Goal: Task Accomplishment & Management: Complete application form

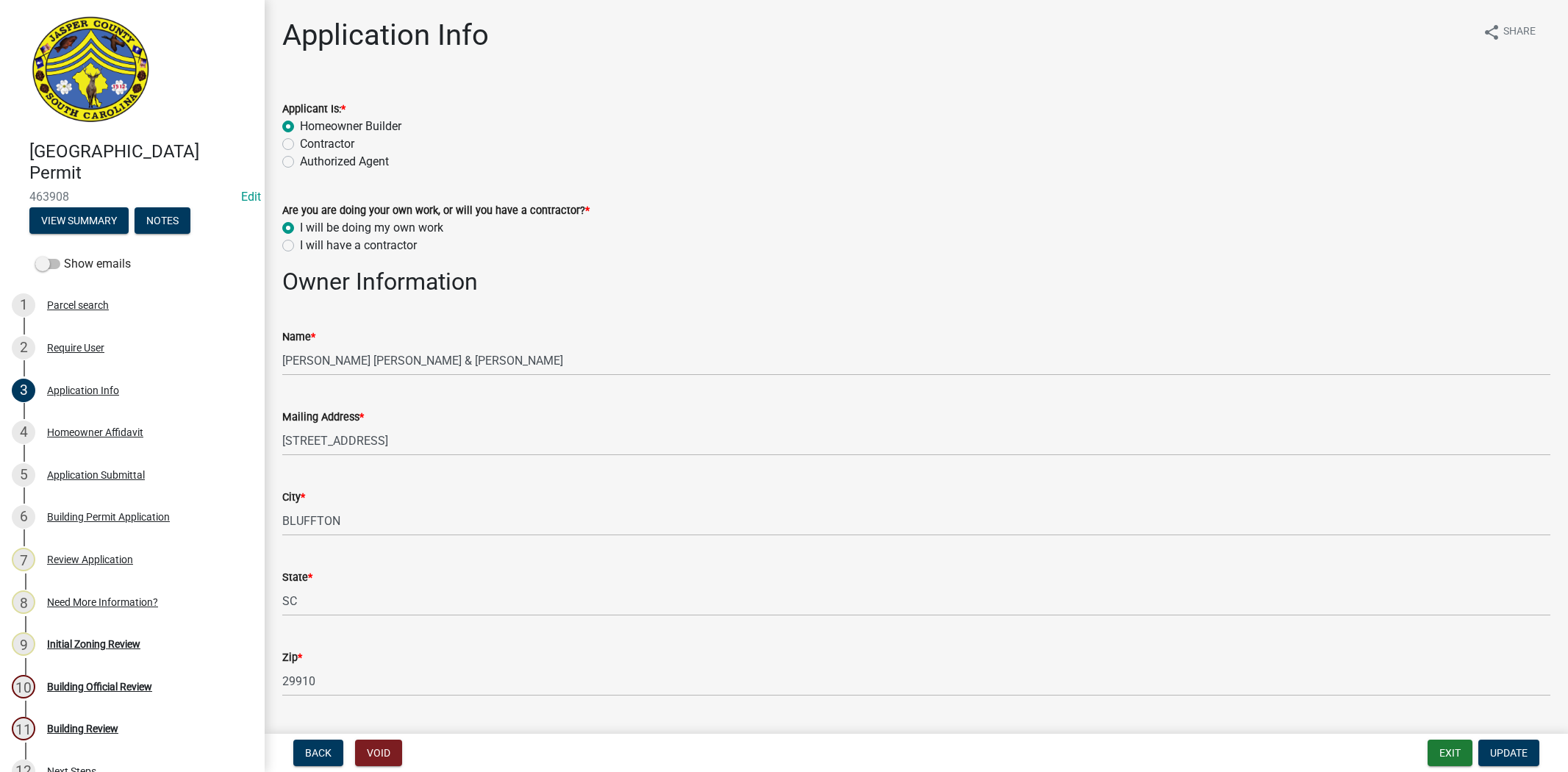
select select "f53fa719-3ff7-48d2-9eb7-3bbc18bb9995"
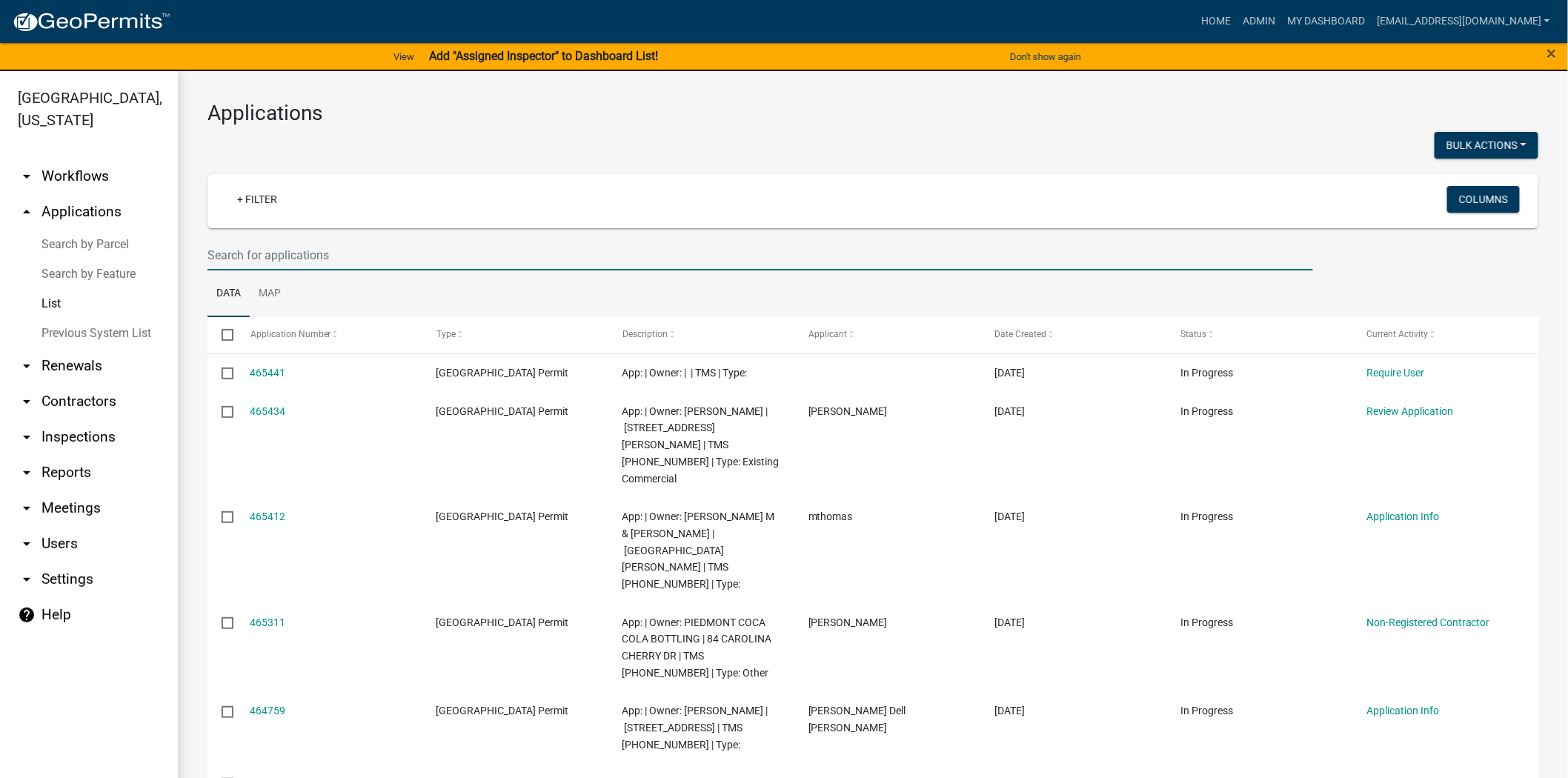
click at [461, 243] on input "text" at bounding box center [760, 254] width 1105 height 30
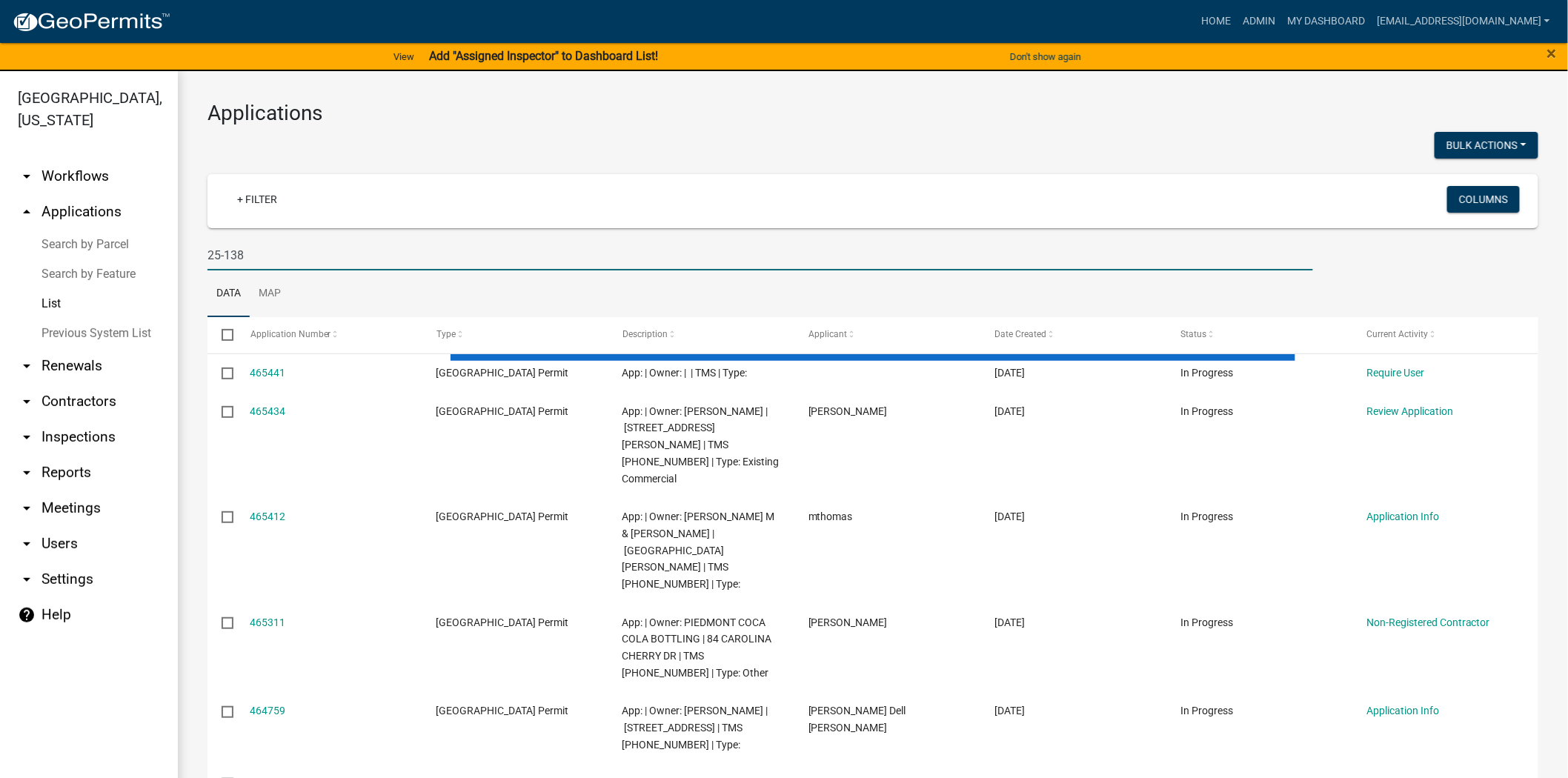
type input "25-138"
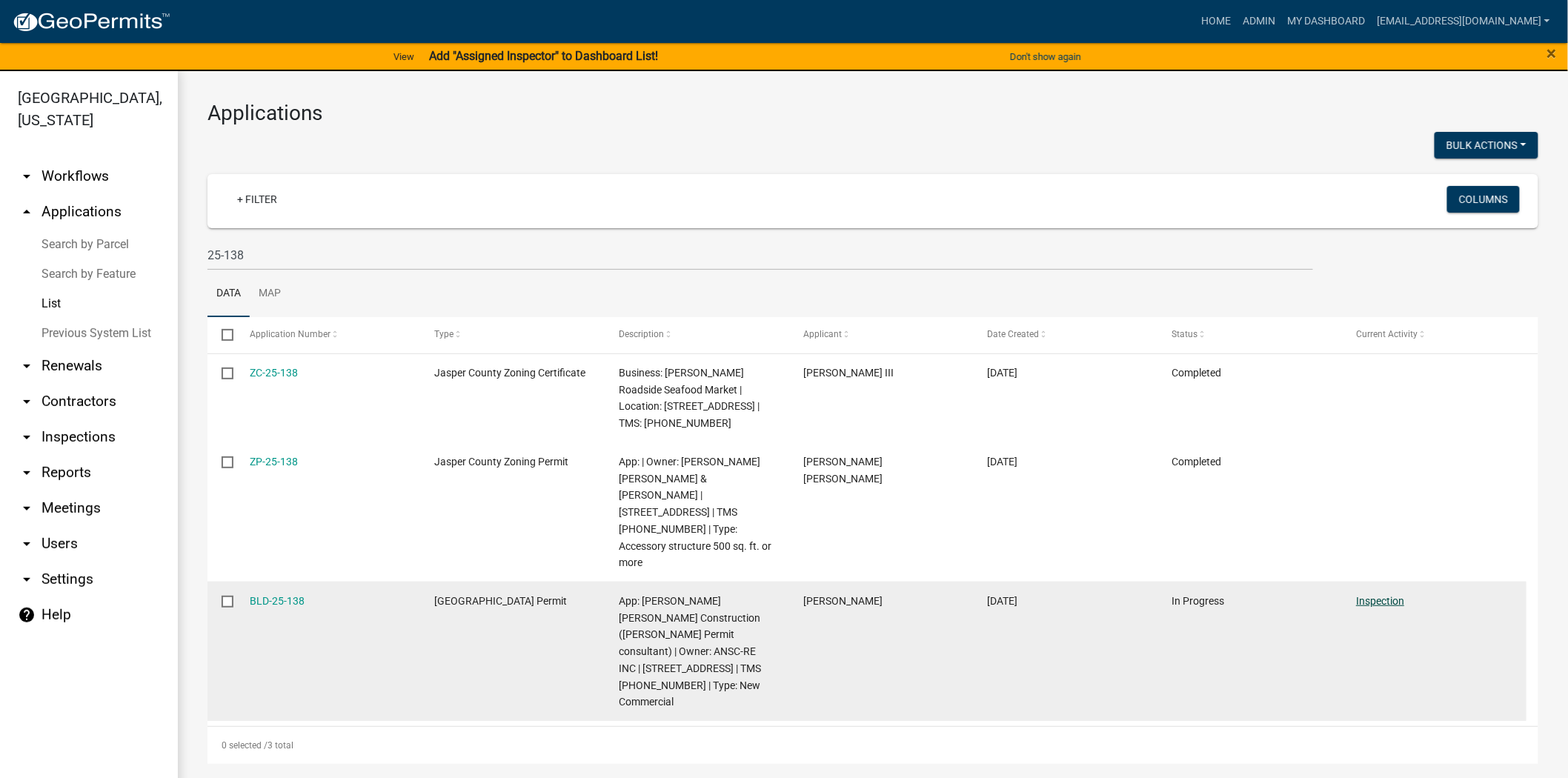
click at [1368, 595] on link "Inspection" at bounding box center [1380, 600] width 49 height 12
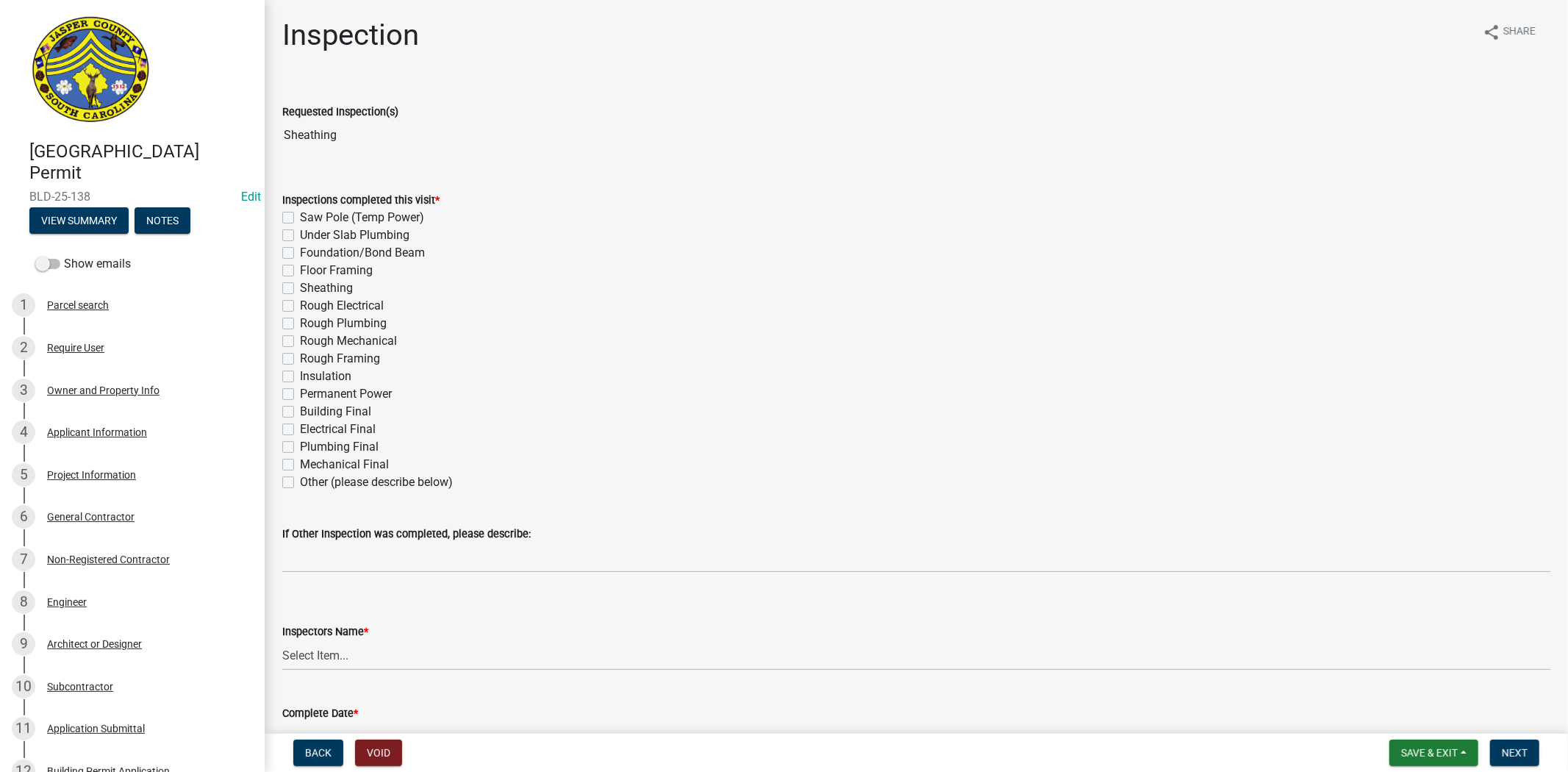
click at [300, 288] on label "Sheathing" at bounding box center [326, 288] width 53 height 17
click at [300, 288] on input "Sheathing" at bounding box center [305, 284] width 10 height 10
checkbox input "true"
checkbox input "false"
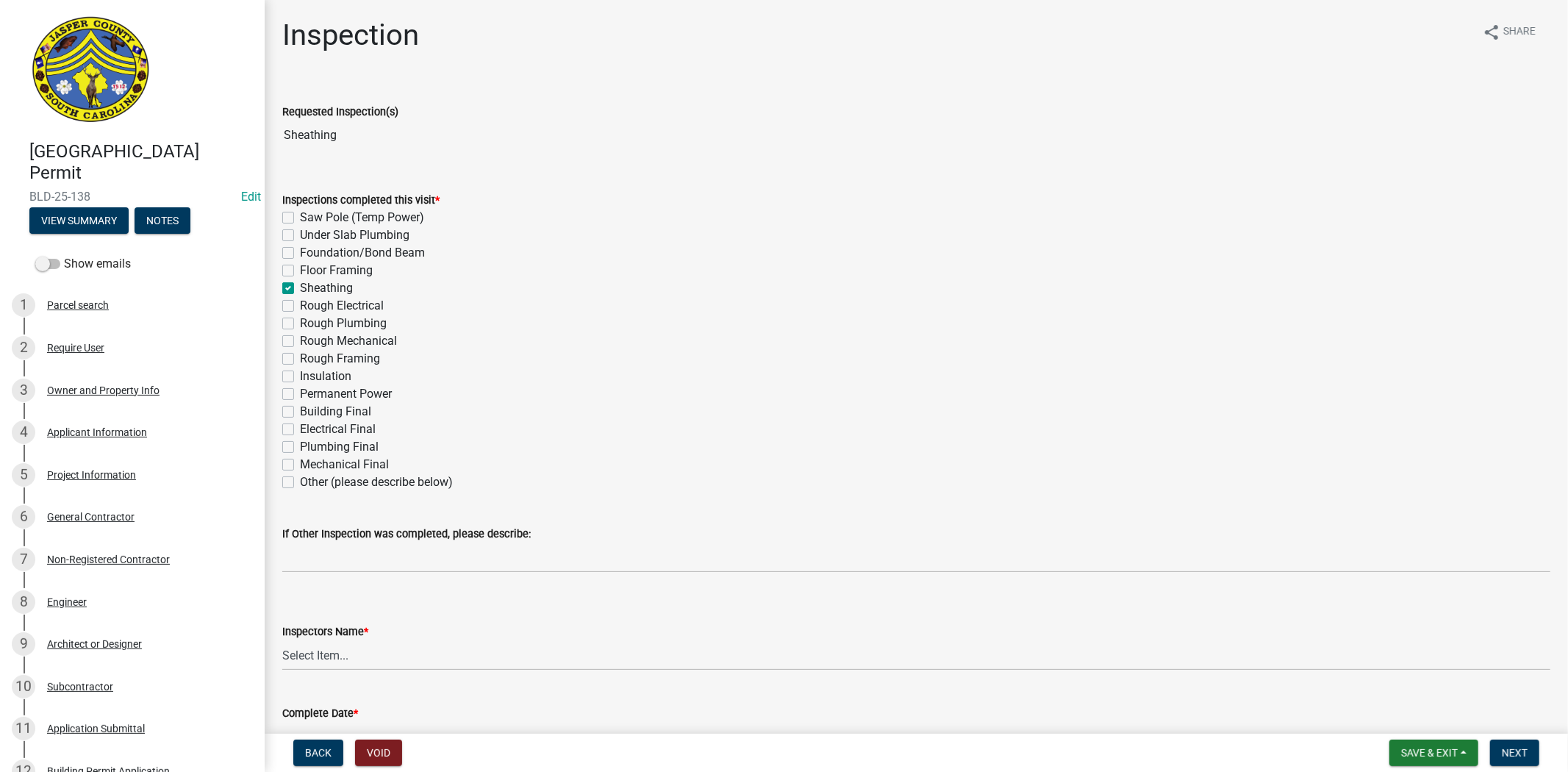
checkbox input "false"
checkbox input "true"
checkbox input "false"
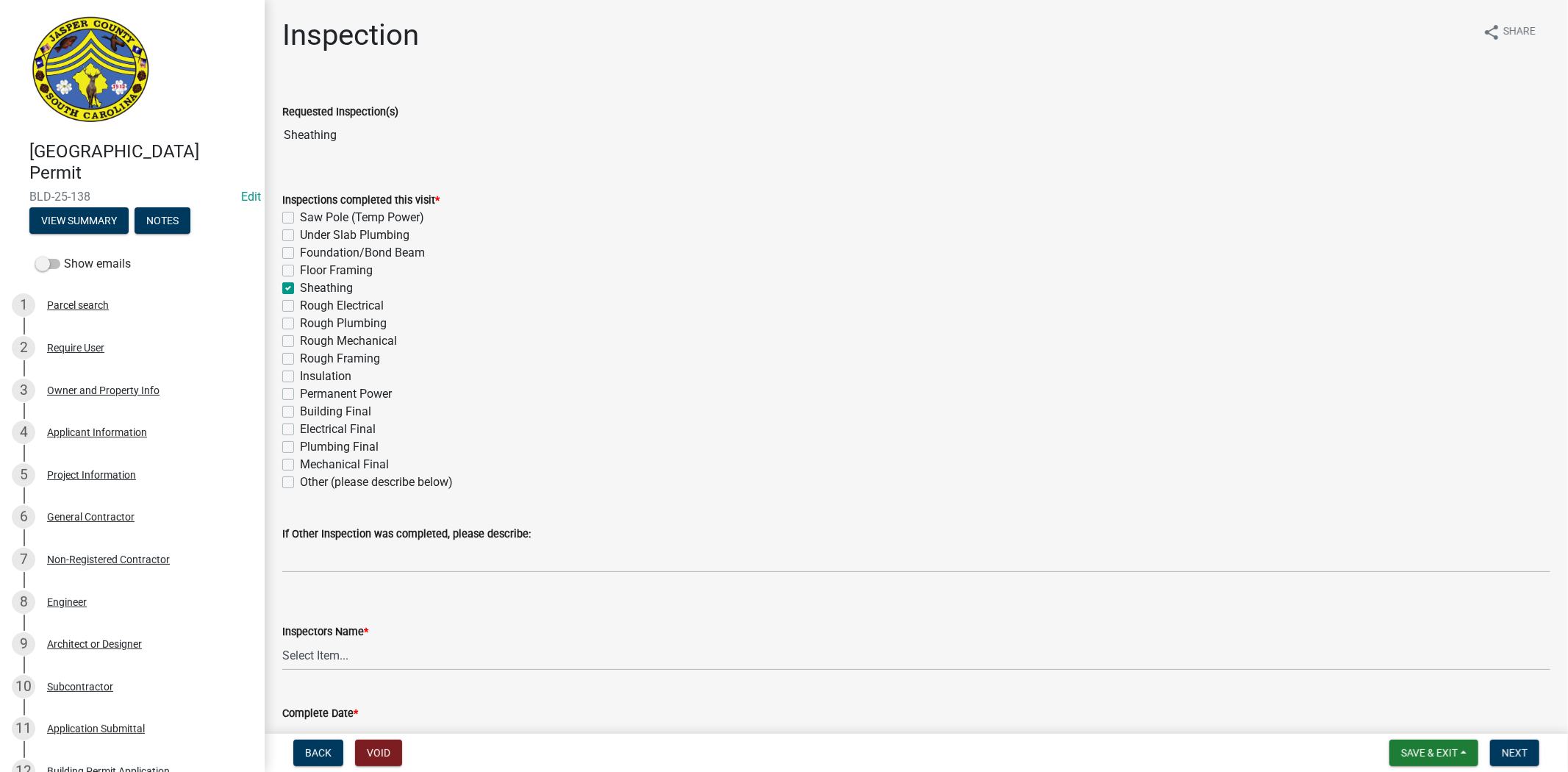
checkbox input "false"
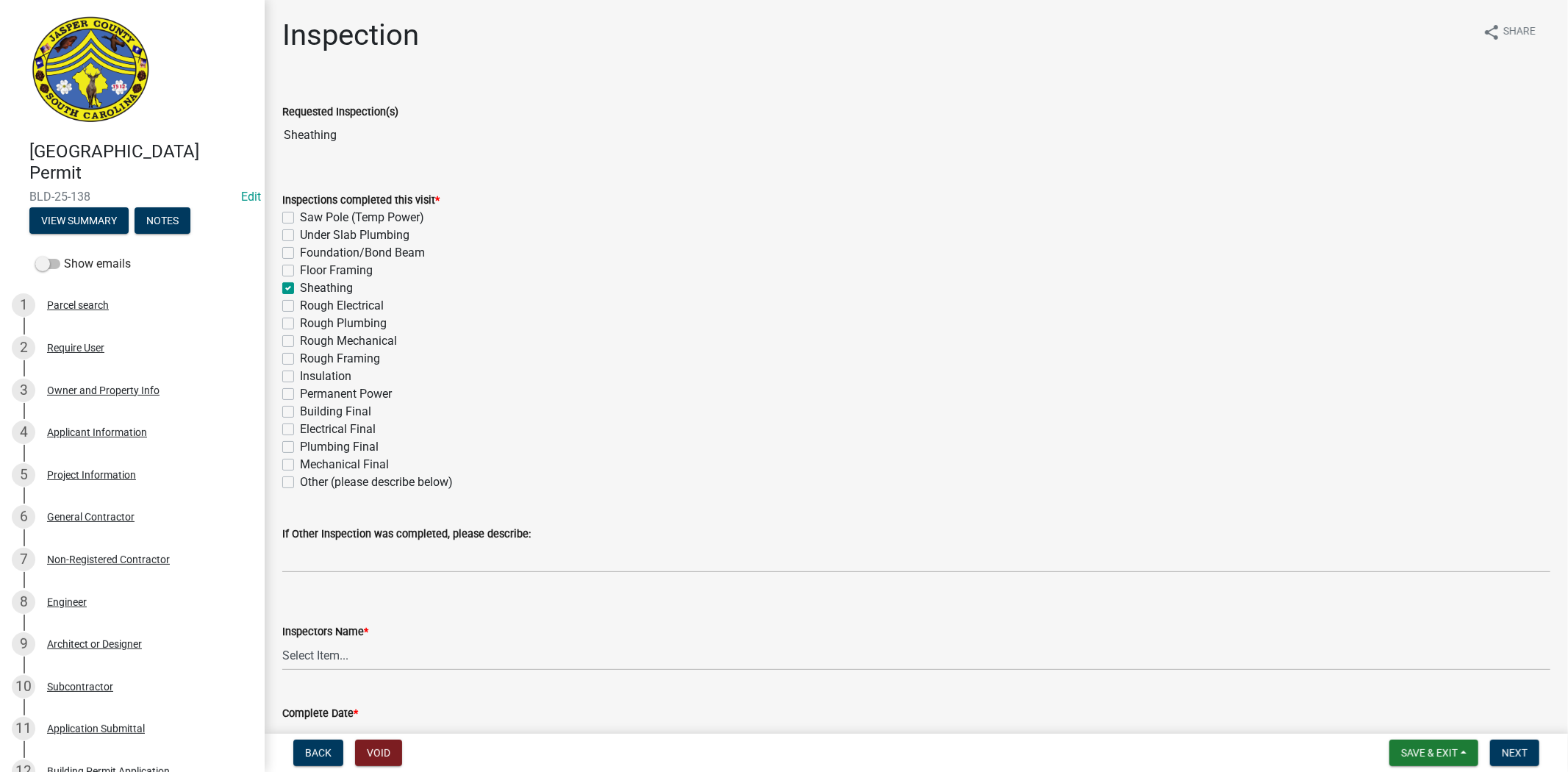
checkbox input "false"
click at [300, 375] on label "Insulation" at bounding box center [325, 376] width 51 height 17
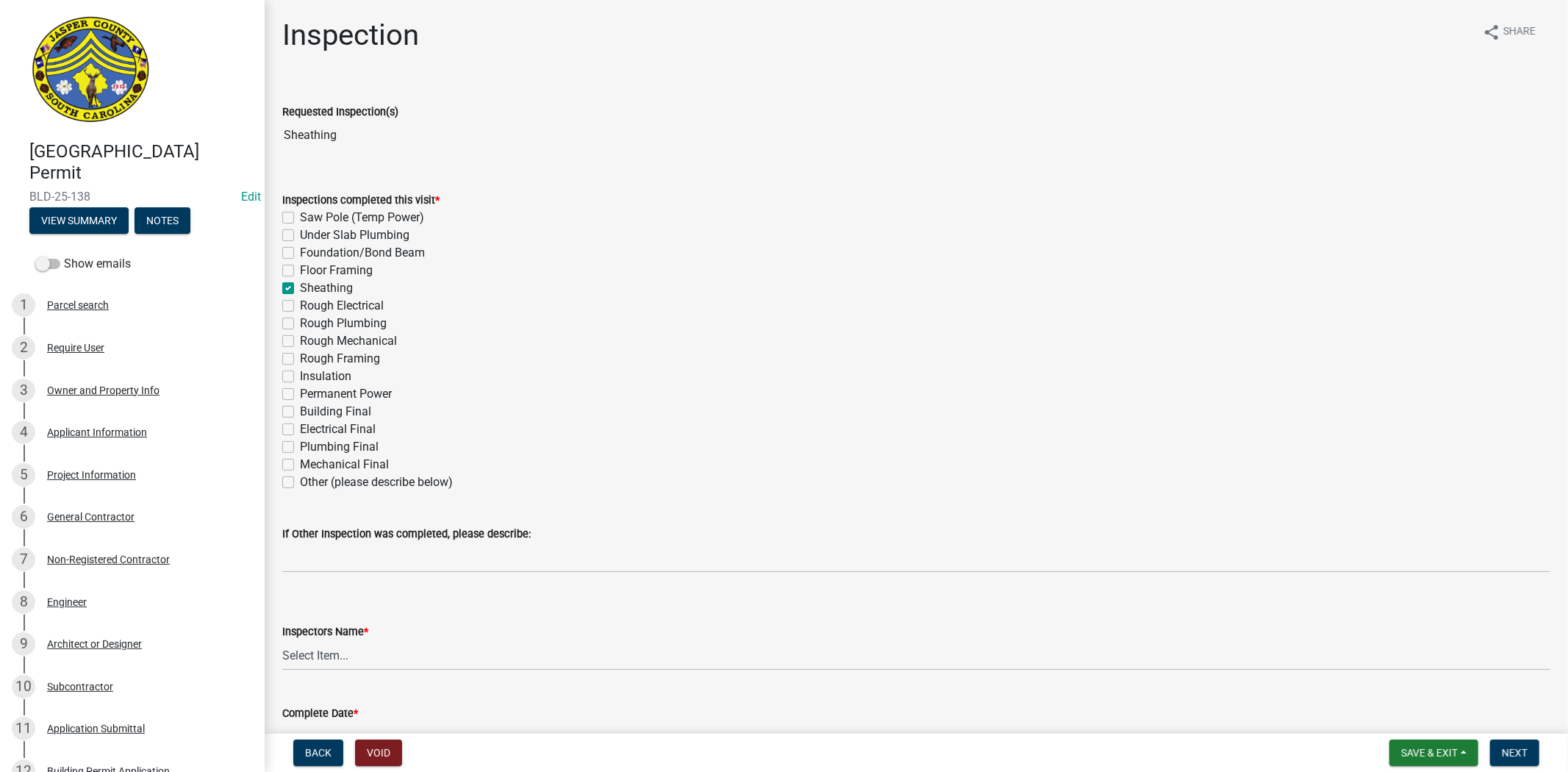
click at [300, 375] on input "Insulation" at bounding box center [305, 373] width 10 height 10
checkbox input "true"
checkbox input "false"
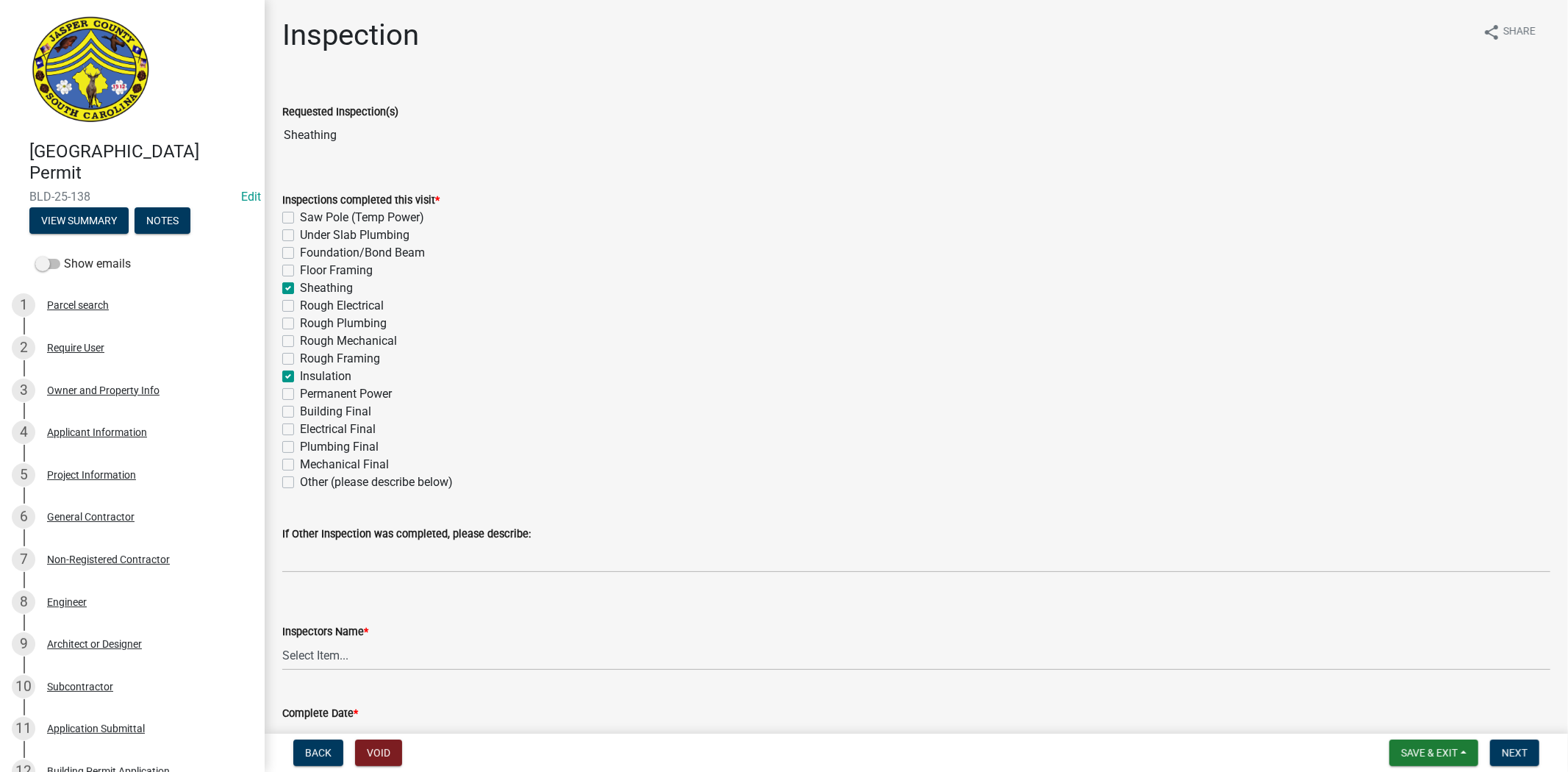
checkbox input "false"
checkbox input "true"
checkbox input "false"
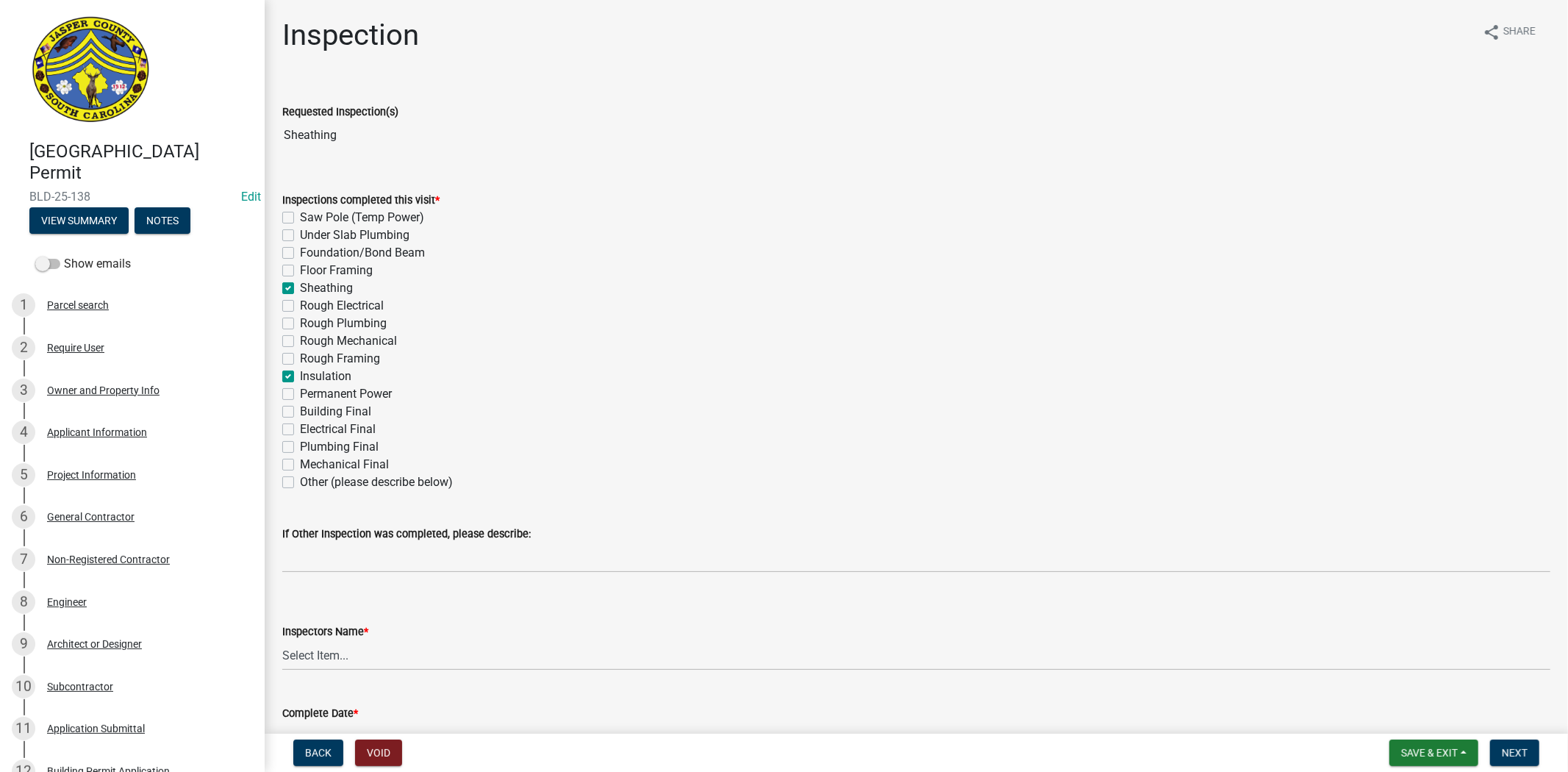
checkbox input "false"
checkbox input "true"
checkbox input "false"
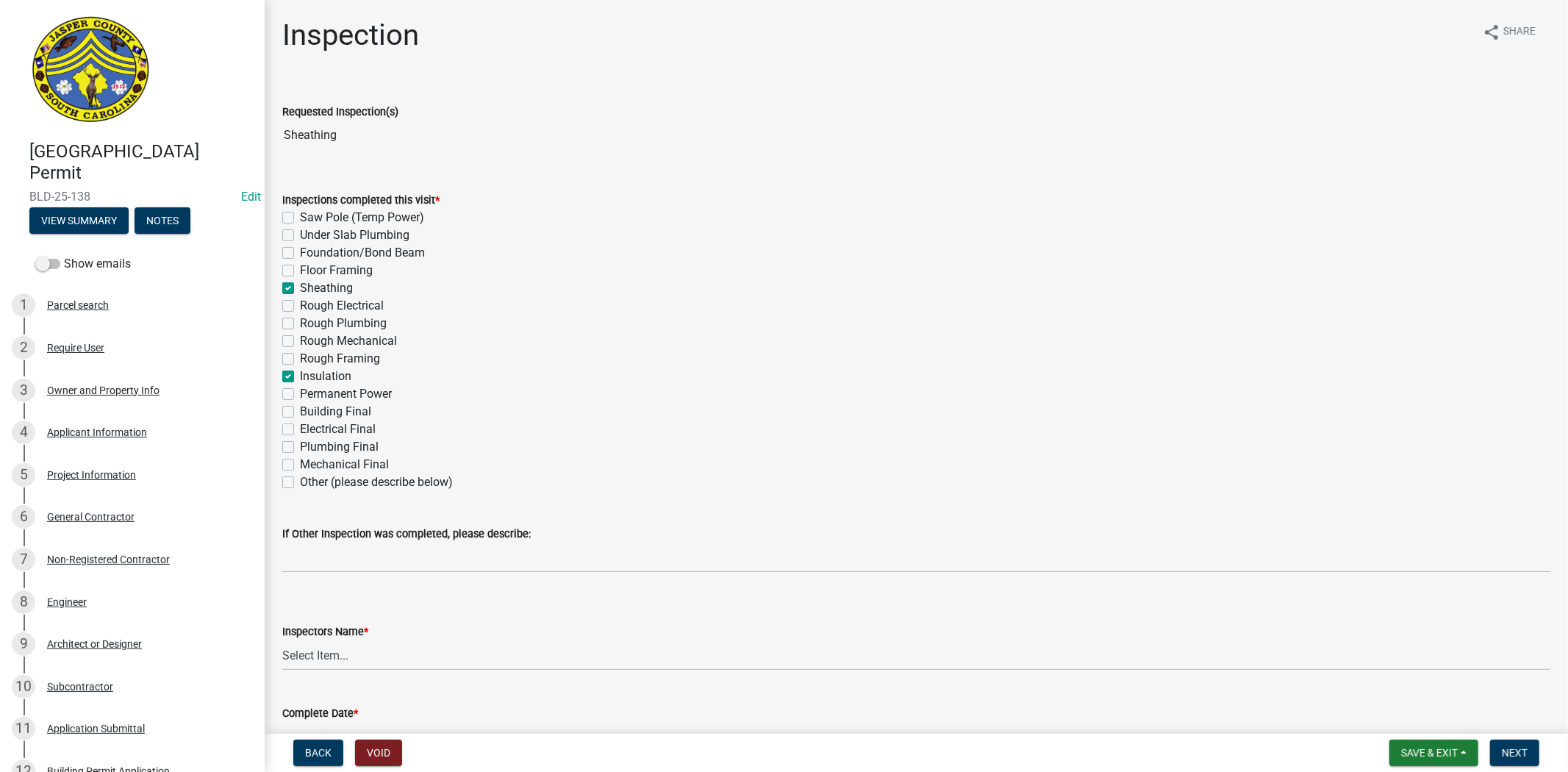
checkbox input "false"
click at [300, 361] on label "Rough Framing" at bounding box center [340, 358] width 80 height 17
click at [300, 359] on input "Rough Framing" at bounding box center [305, 354] width 10 height 10
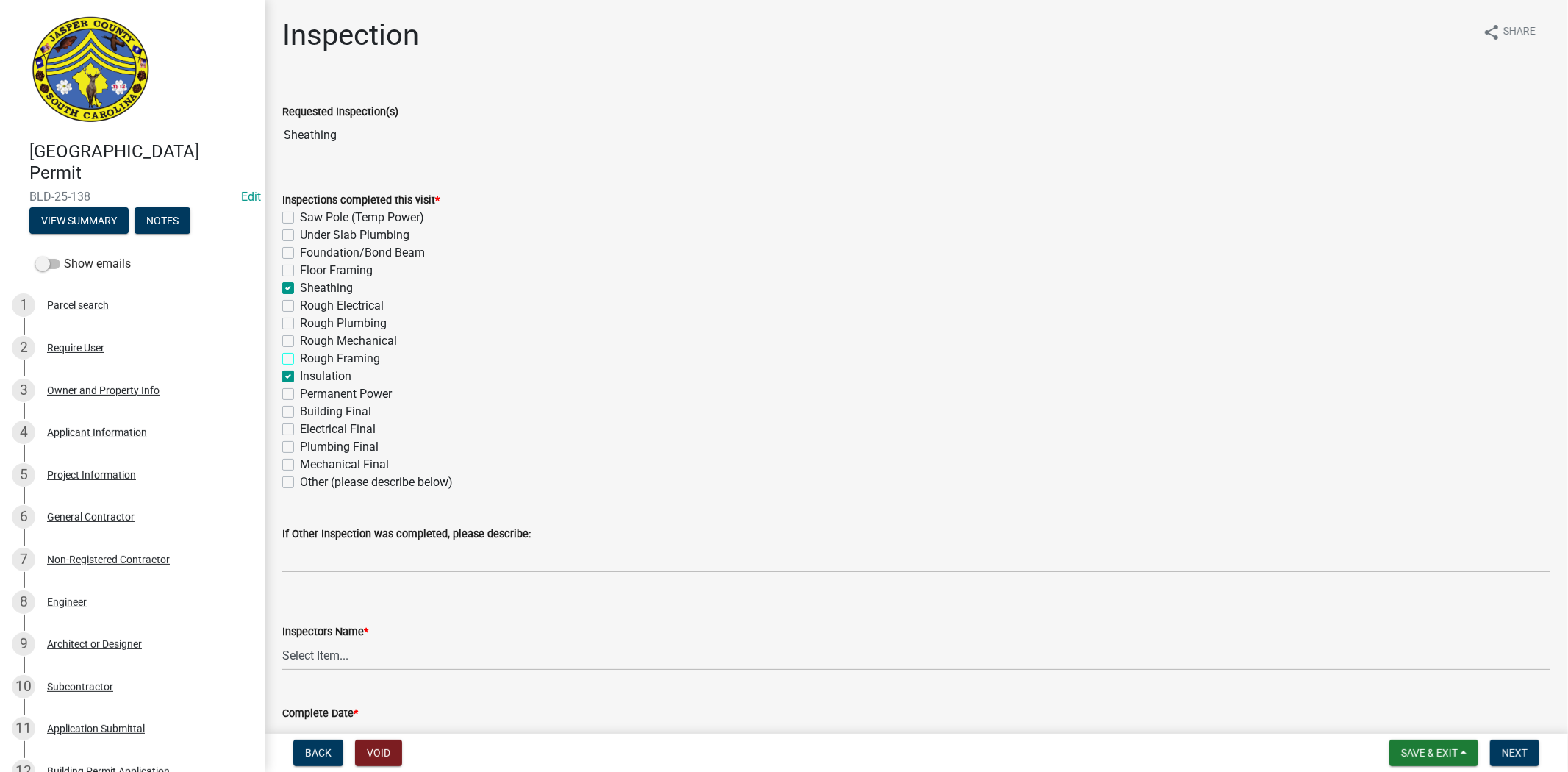
checkbox input "true"
checkbox input "false"
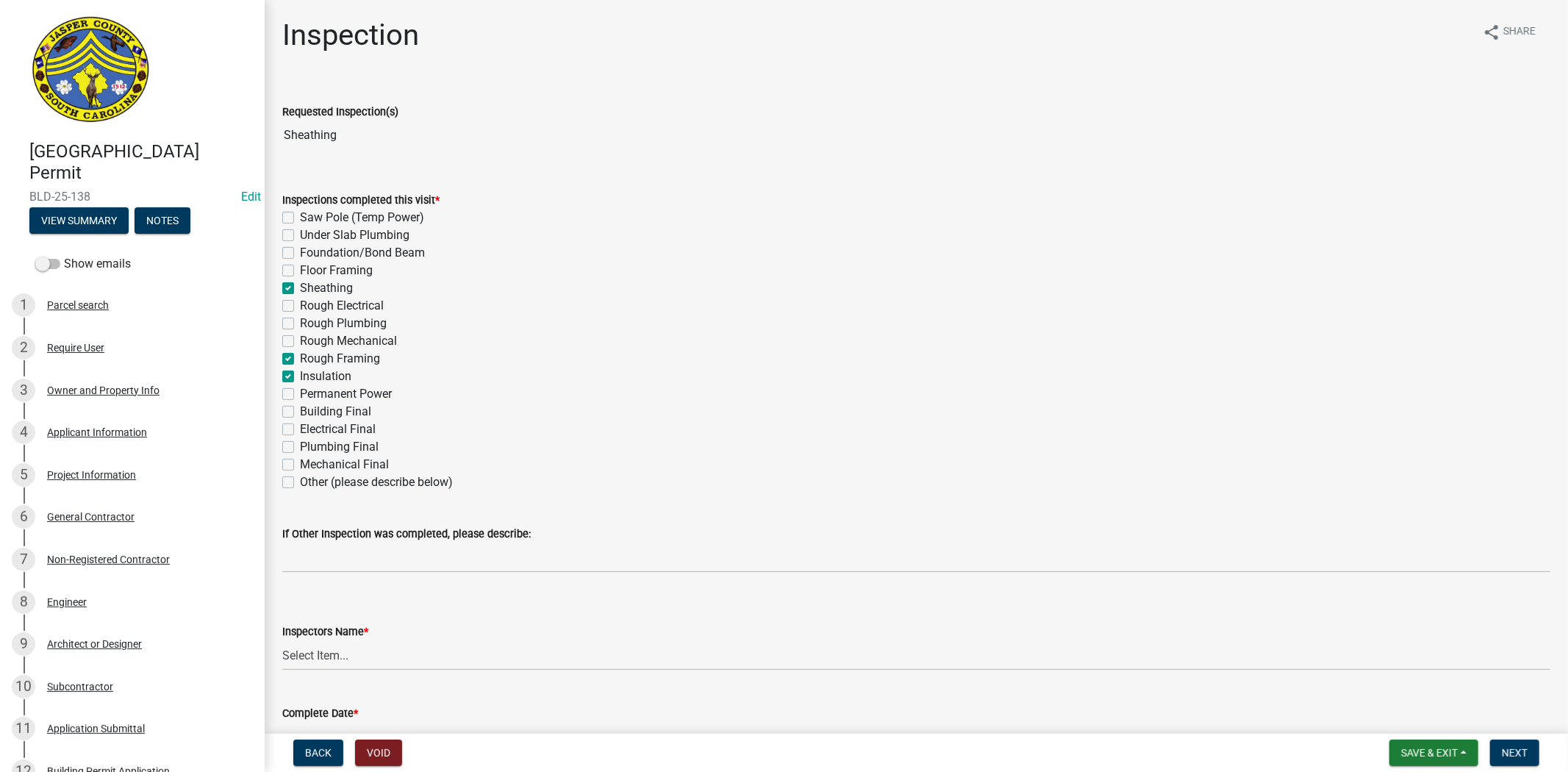
checkbox input "true"
checkbox input "false"
checkbox input "true"
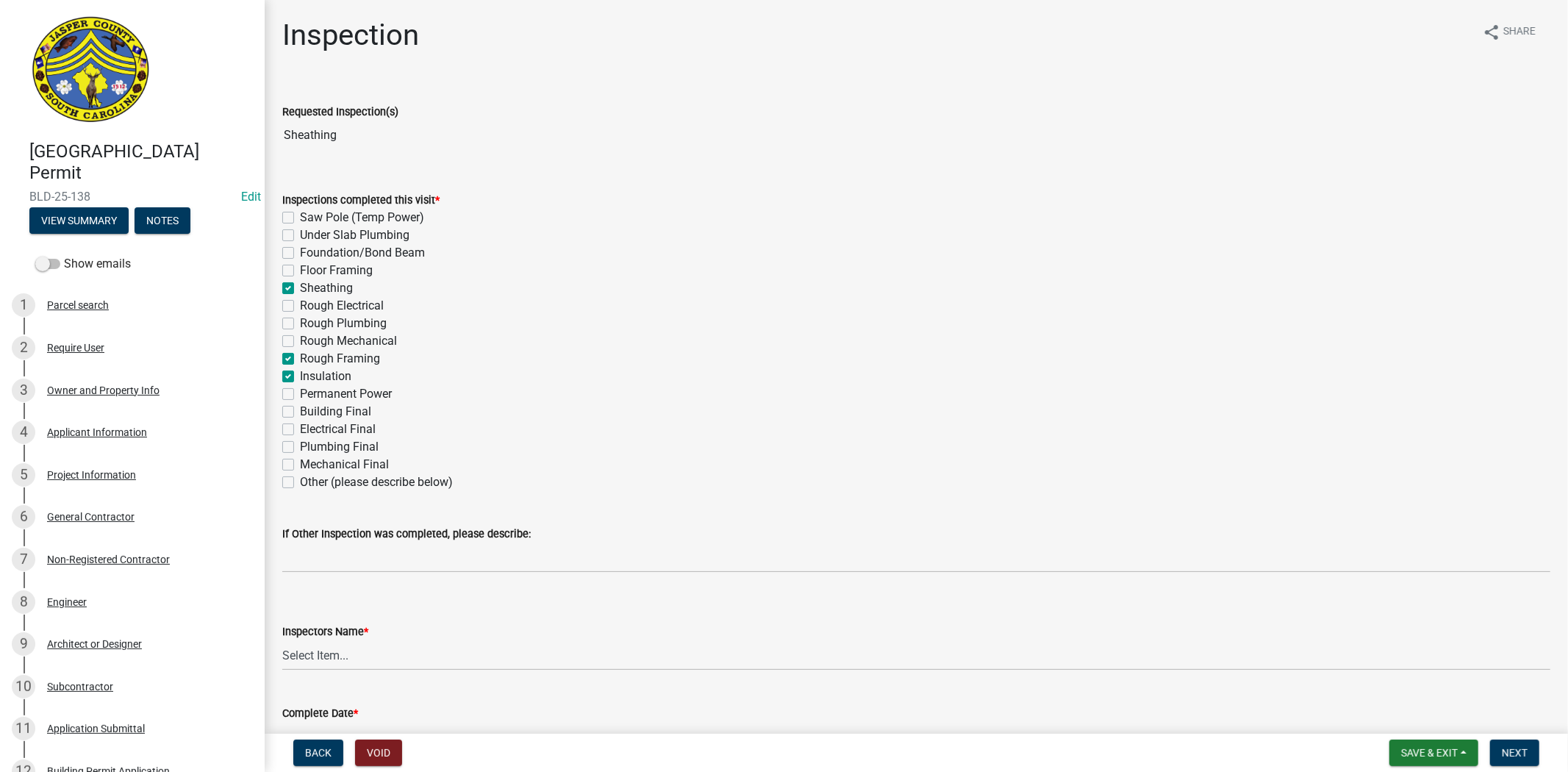
checkbox input "true"
checkbox input "false"
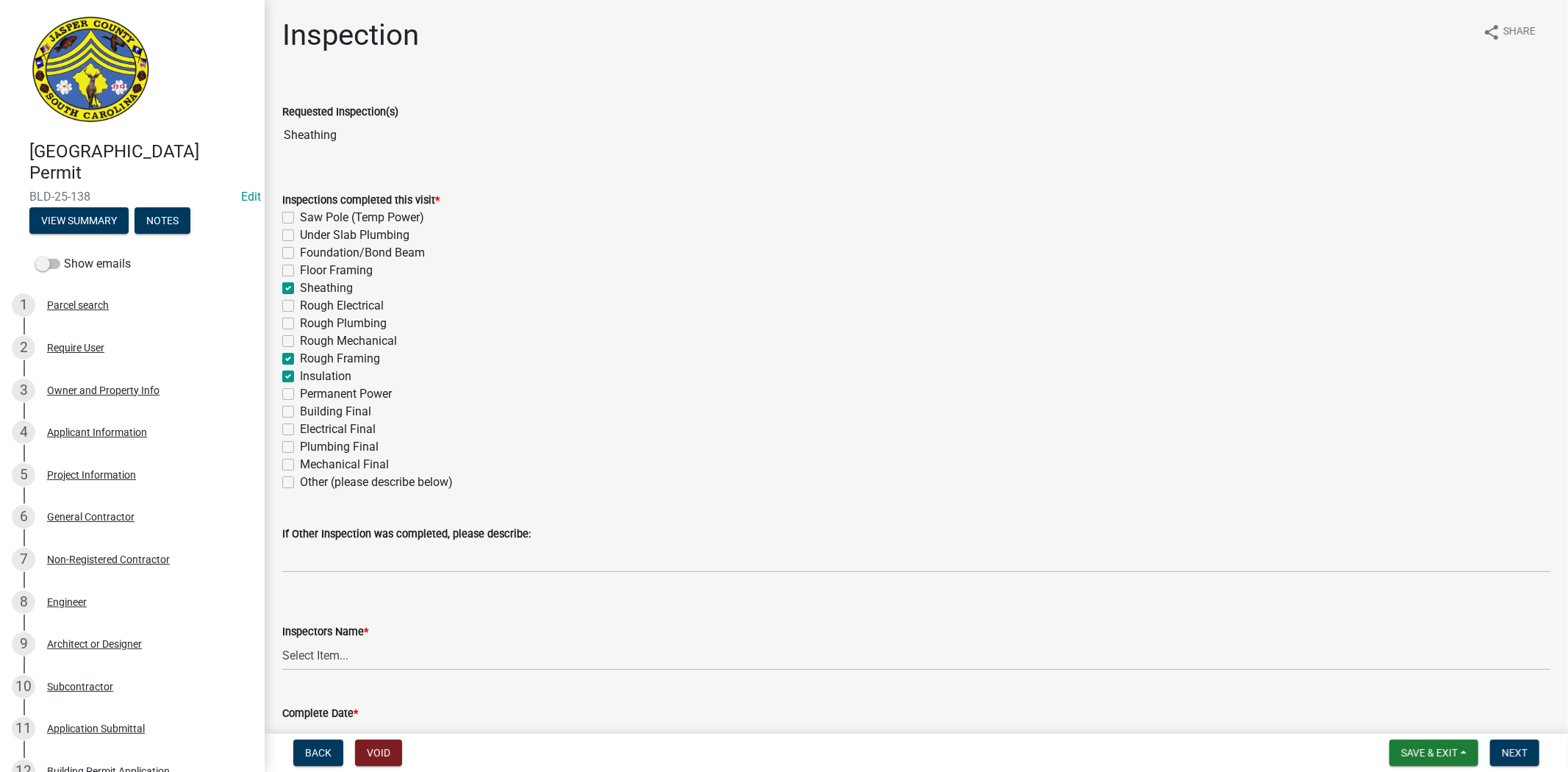
checkbox input "false"
click at [1422, 754] on span "Save & Exit" at bounding box center [1428, 753] width 57 height 12
click at [1388, 685] on button "Save" at bounding box center [1419, 679] width 117 height 36
